Goal: Register for event/course

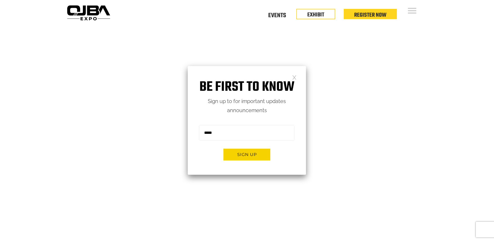
click at [297, 74] on div "Be first to know Sign up to for important updates announcements Sign me up for …" at bounding box center [247, 120] width 118 height 109
click at [296, 77] on link at bounding box center [294, 77] width 4 height 4
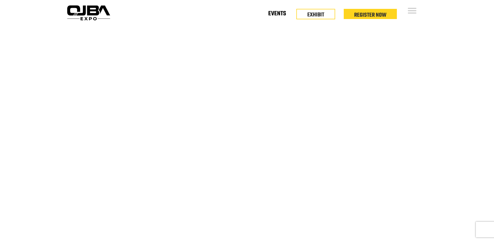
click at [270, 16] on link "Events" at bounding box center [277, 15] width 18 height 2
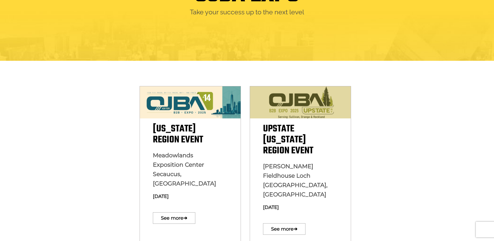
scroll to position [104, 0]
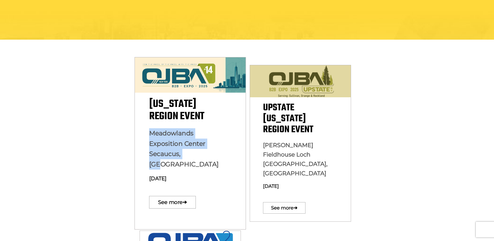
drag, startPoint x: 150, startPoint y: 135, endPoint x: 194, endPoint y: 155, distance: 47.8
click at [194, 155] on p "Meadowlands Exposition Center Secaucus, NJ December 10, 2025" at bounding box center [190, 157] width 82 height 59
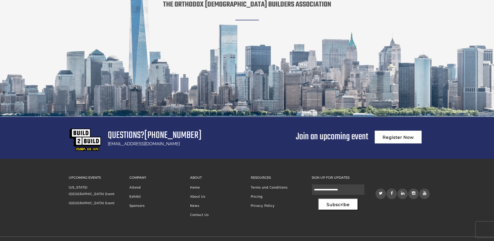
scroll to position [998, 0]
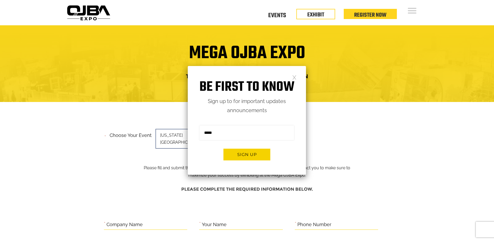
click at [292, 76] on link at bounding box center [294, 77] width 4 height 4
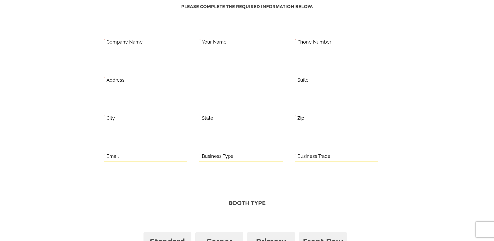
scroll to position [365, 0]
